Goal: Task Accomplishment & Management: Manage account settings

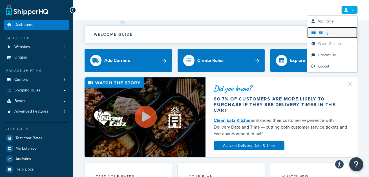
click at [322, 34] on span "Billing" at bounding box center [324, 32] width 10 height 5
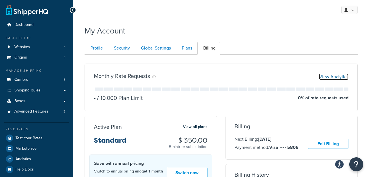
click at [338, 76] on link "View Analytics" at bounding box center [333, 77] width 29 height 6
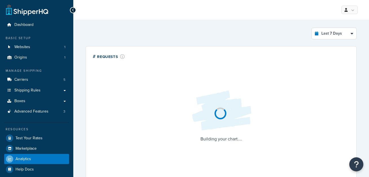
select select "last_7_days"
